Goal: Transaction & Acquisition: Purchase product/service

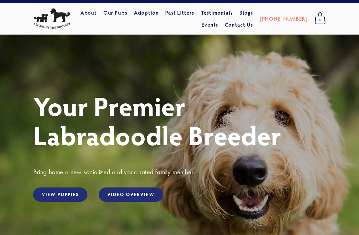
scroll to position [11, 0]
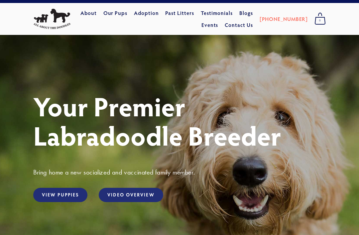
click at [157, 13] on link "Adoption" at bounding box center [146, 13] width 25 height 12
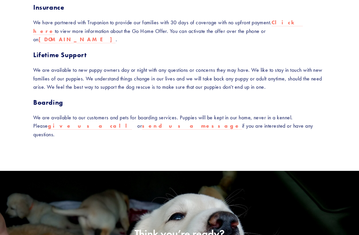
scroll to position [357, 0]
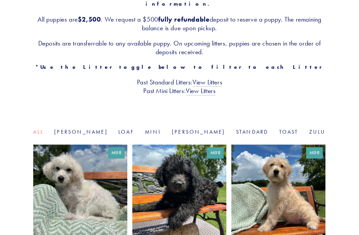
scroll to position [141, 0]
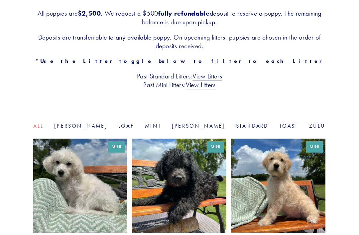
click at [108, 123] on link "Goldie" at bounding box center [80, 126] width 53 height 6
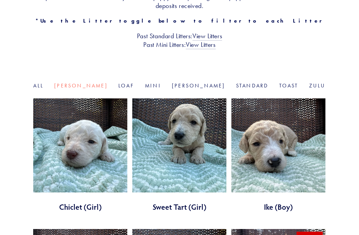
scroll to position [181, 0]
click at [44, 82] on link "All" at bounding box center [38, 85] width 10 height 6
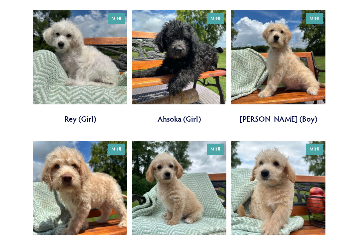
scroll to position [257, 0]
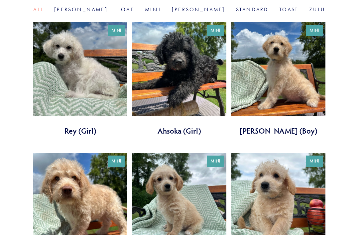
click at [312, 82] on link at bounding box center [278, 79] width 94 height 114
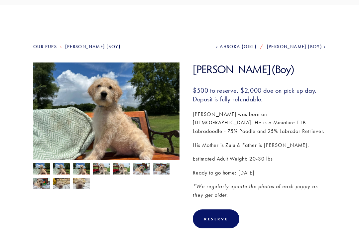
click at [96, 165] on img at bounding box center [101, 169] width 17 height 13
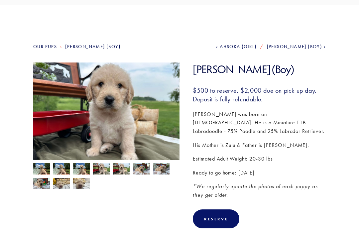
scroll to position [41, 0]
click at [80, 186] on img at bounding box center [81, 183] width 17 height 13
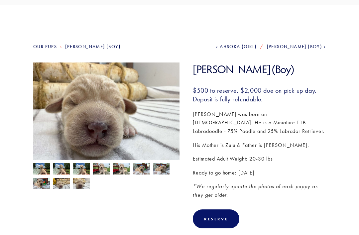
click at [37, 170] on img at bounding box center [41, 169] width 17 height 13
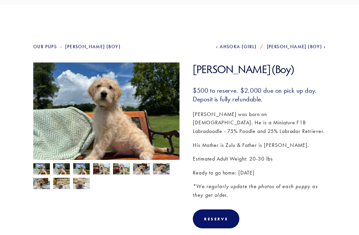
click at [95, 169] on img at bounding box center [101, 169] width 17 height 13
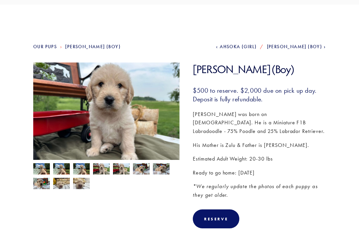
click at [83, 180] on img at bounding box center [81, 183] width 17 height 13
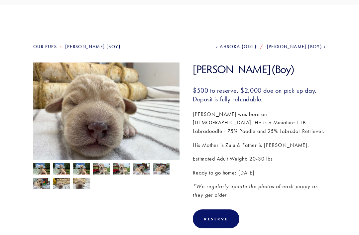
click at [99, 167] on img at bounding box center [101, 169] width 17 height 13
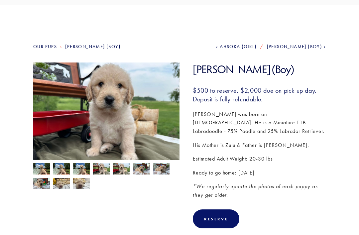
click at [44, 169] on img at bounding box center [41, 169] width 17 height 13
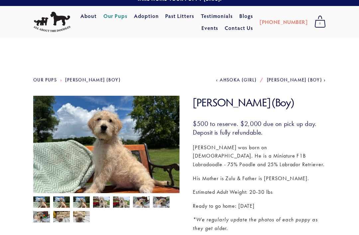
scroll to position [0, 0]
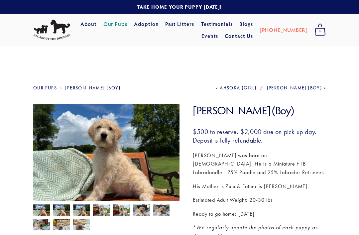
click at [53, 30] on img at bounding box center [51, 30] width 37 height 21
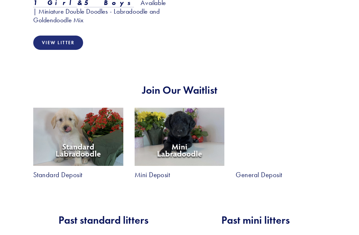
scroll to position [1054, 0]
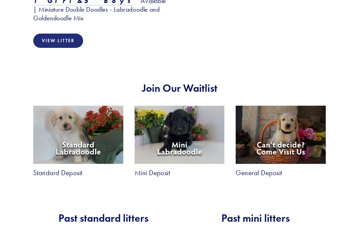
click at [47, 106] on img at bounding box center [78, 135] width 90 height 58
